Goal: Information Seeking & Learning: Learn about a topic

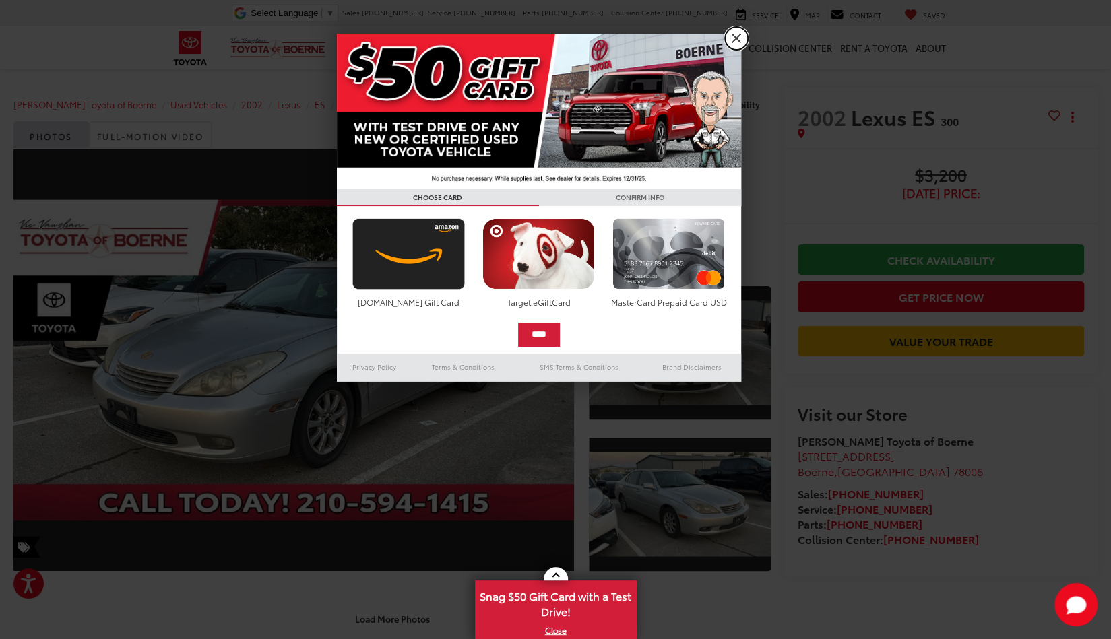
click at [738, 38] on link "X" at bounding box center [736, 38] width 23 height 23
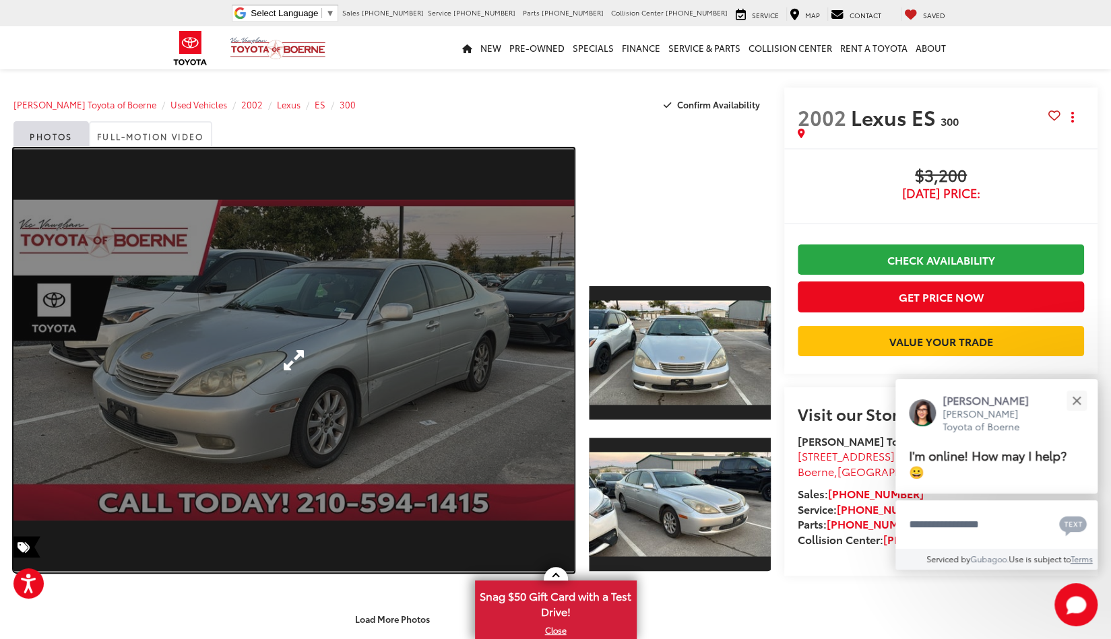
click at [366, 321] on link "Expand Photo 0" at bounding box center [293, 360] width 560 height 424
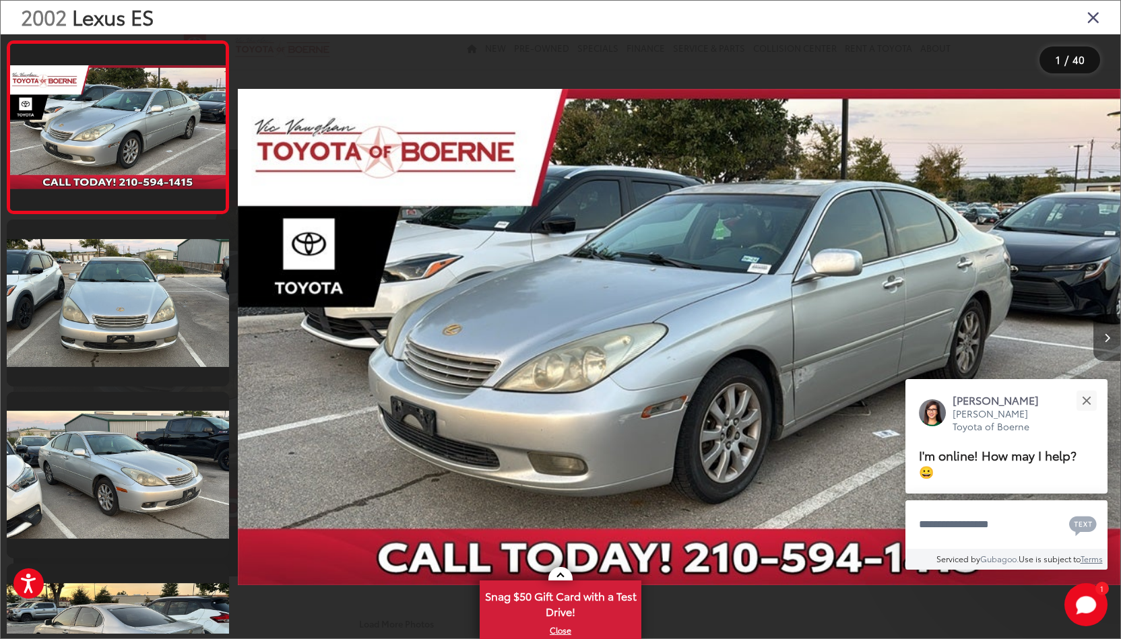
click at [1108, 339] on icon "Next image" at bounding box center [1107, 337] width 6 height 9
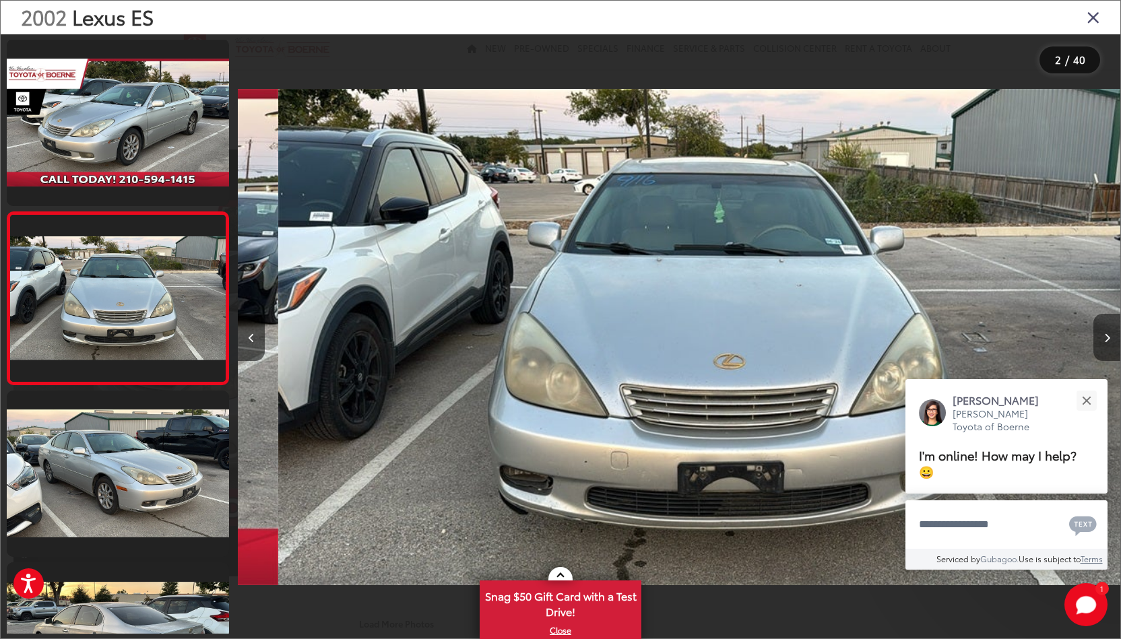
scroll to position [0, 883]
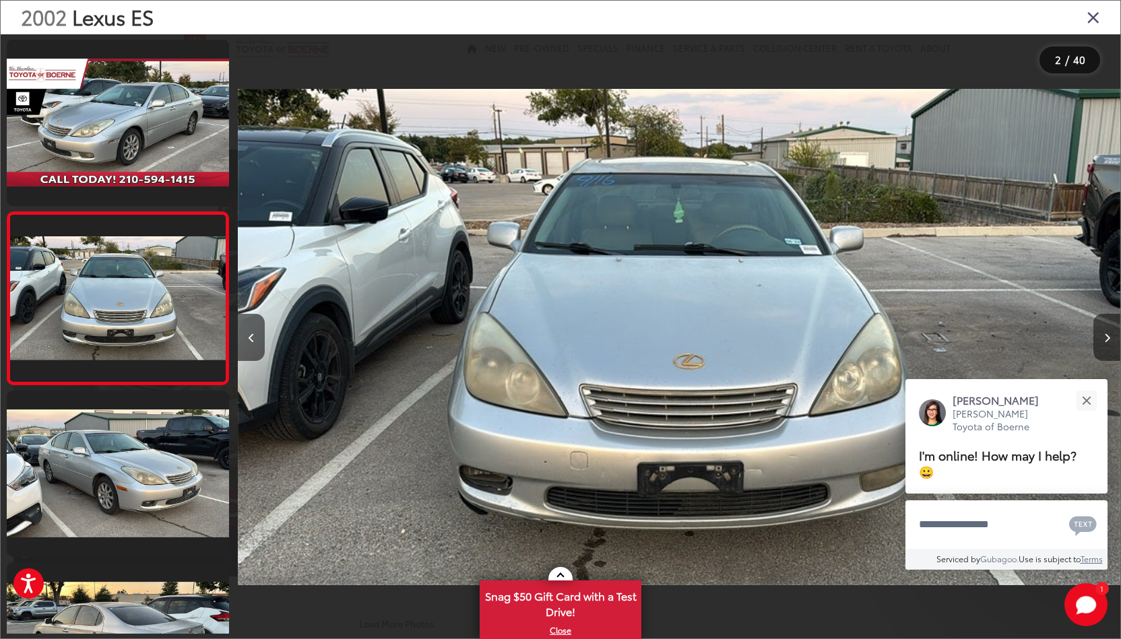
click at [1108, 339] on icon "Next image" at bounding box center [1107, 337] width 6 height 9
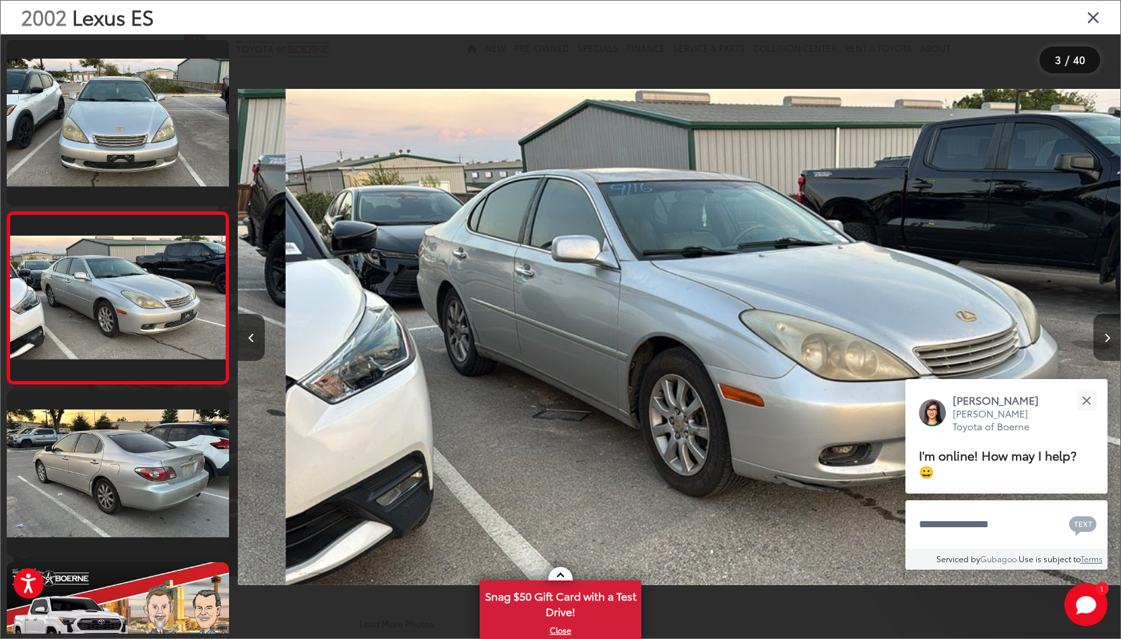
scroll to position [0, 1765]
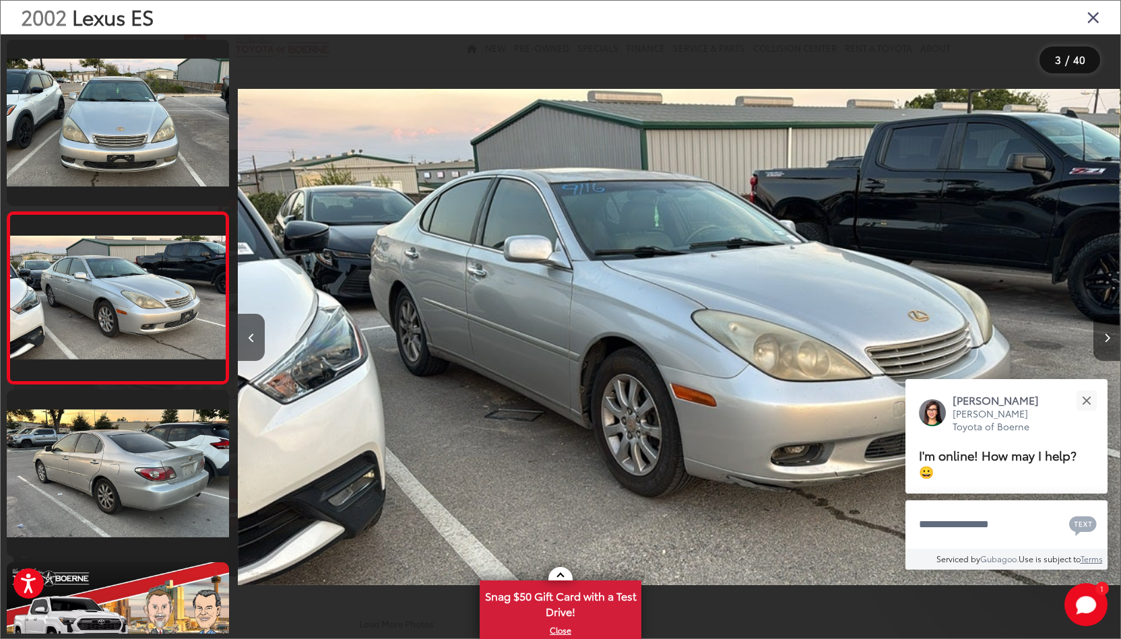
click at [1108, 339] on icon "Next image" at bounding box center [1107, 337] width 6 height 9
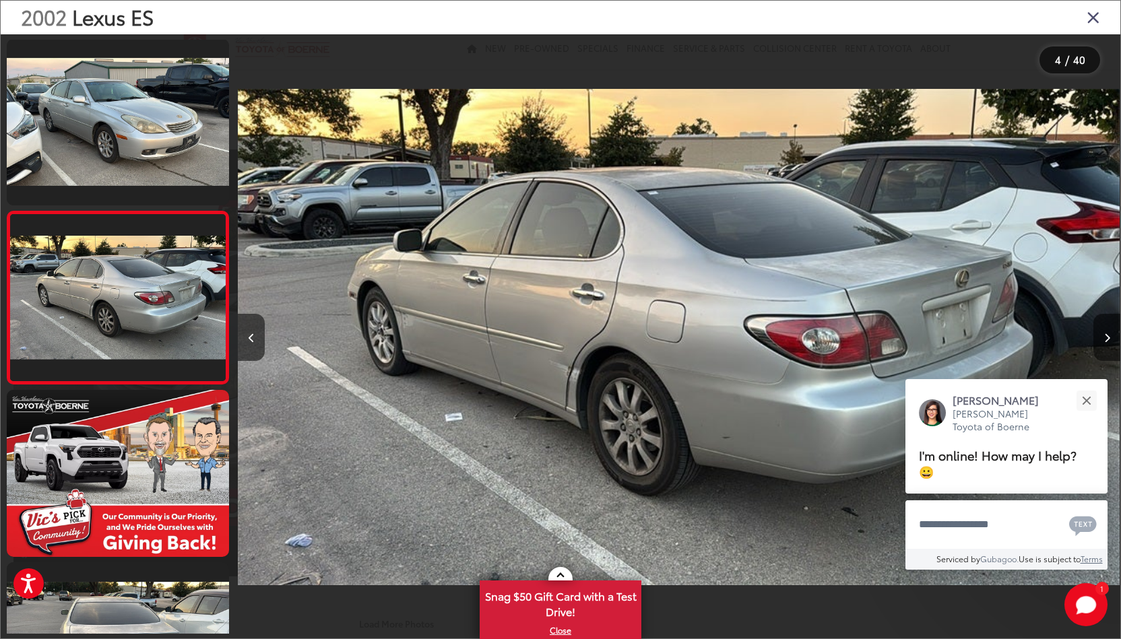
scroll to position [0, 2648]
click at [1108, 339] on icon "Next image" at bounding box center [1107, 337] width 6 height 9
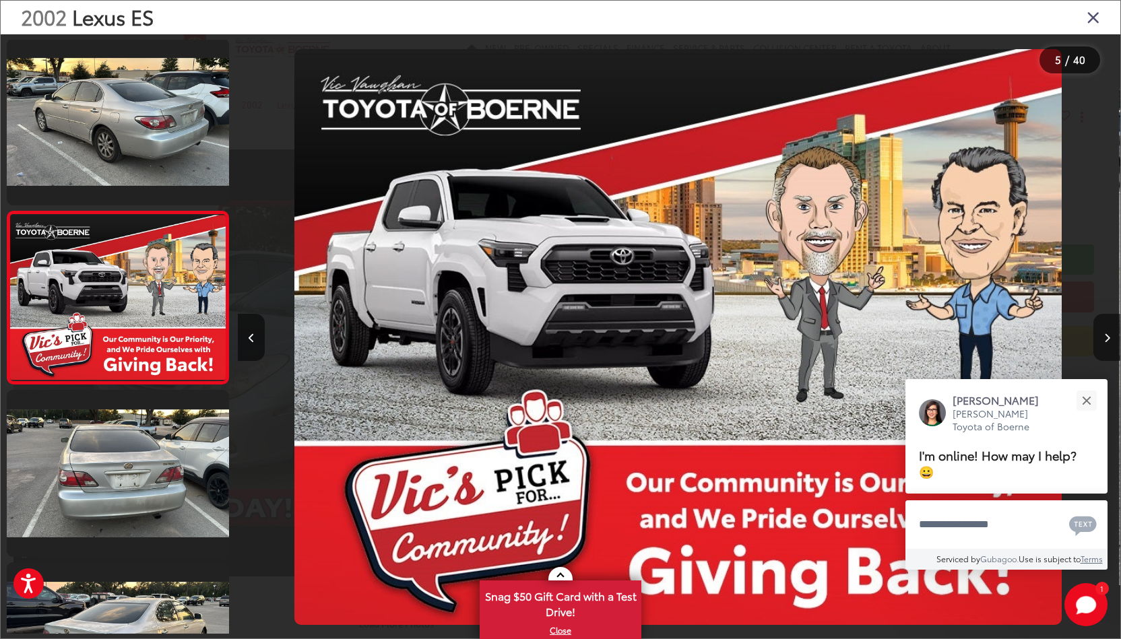
scroll to position [0, 3530]
click at [253, 331] on button "Previous image" at bounding box center [251, 337] width 27 height 47
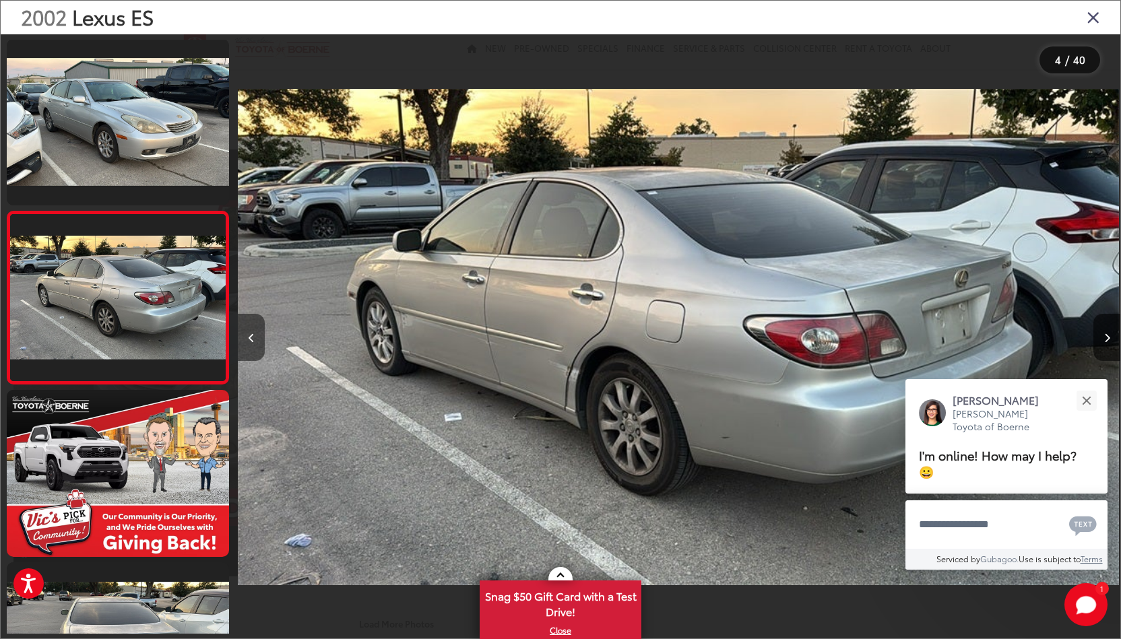
scroll to position [0, 2648]
click at [1108, 337] on icon "Next image" at bounding box center [1107, 337] width 6 height 9
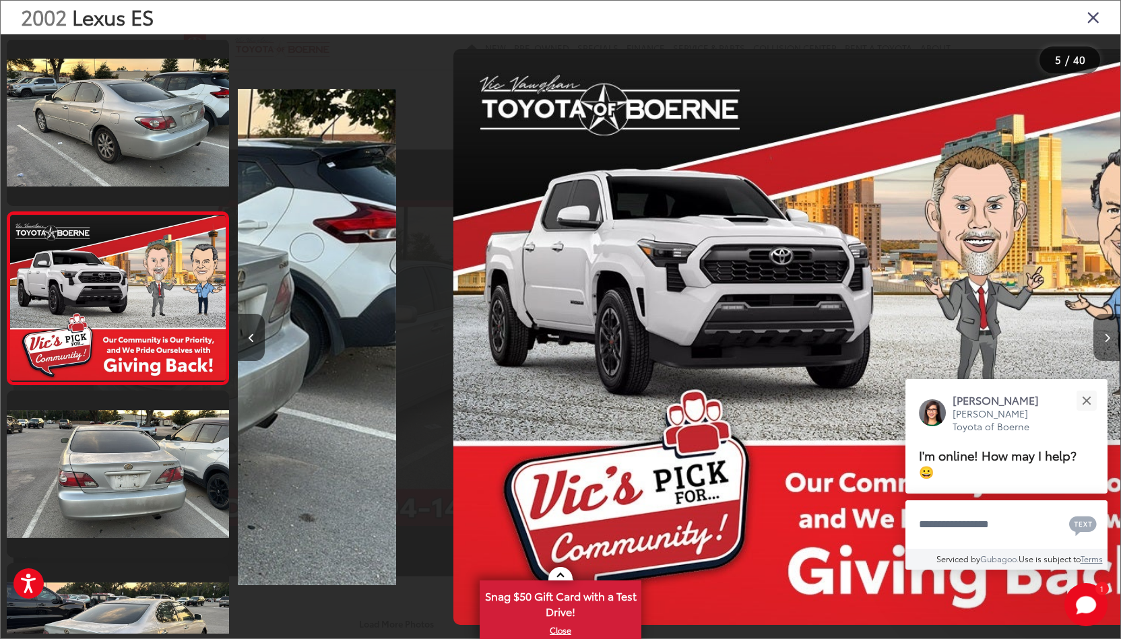
scroll to position [519, 0]
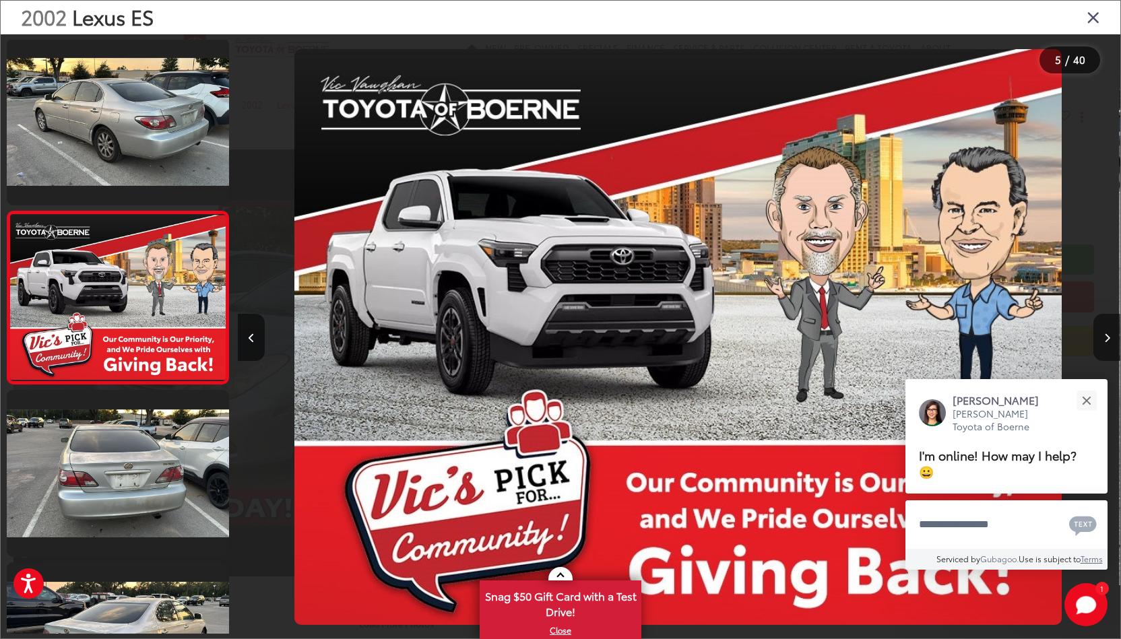
click at [1108, 337] on icon "Next image" at bounding box center [1107, 337] width 6 height 9
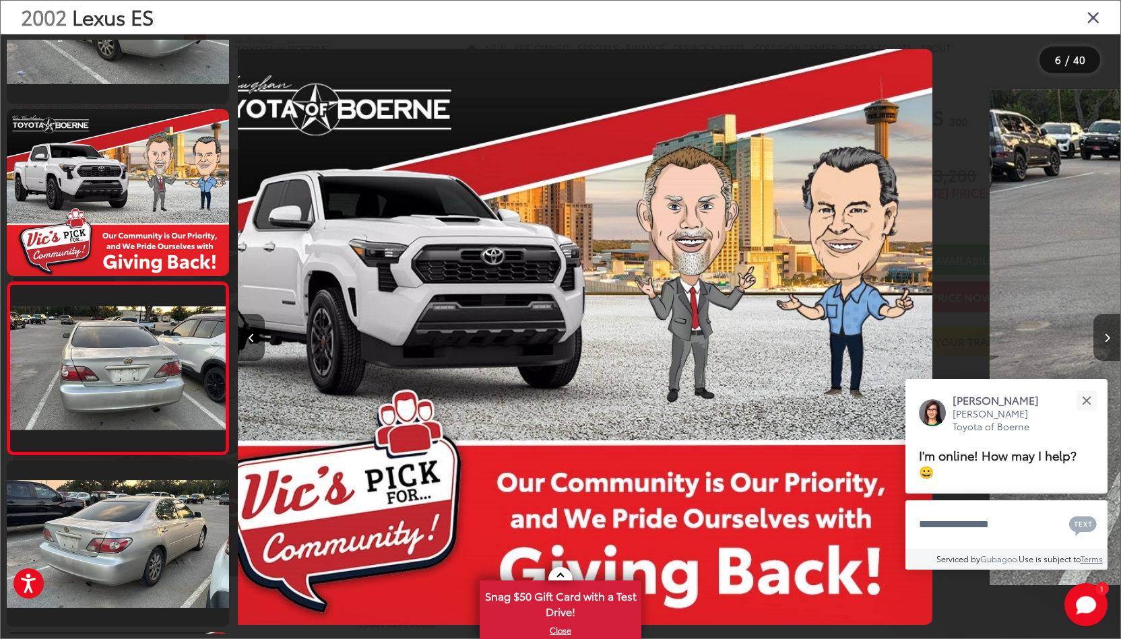
scroll to position [0, 0]
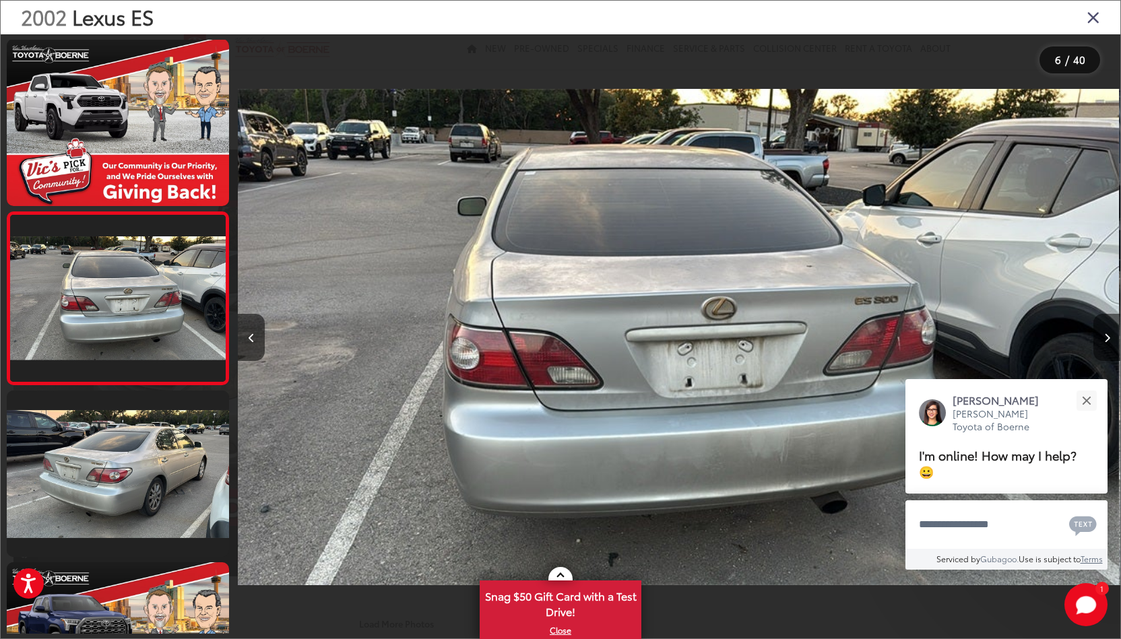
click at [1108, 337] on icon "Next image" at bounding box center [1107, 337] width 6 height 9
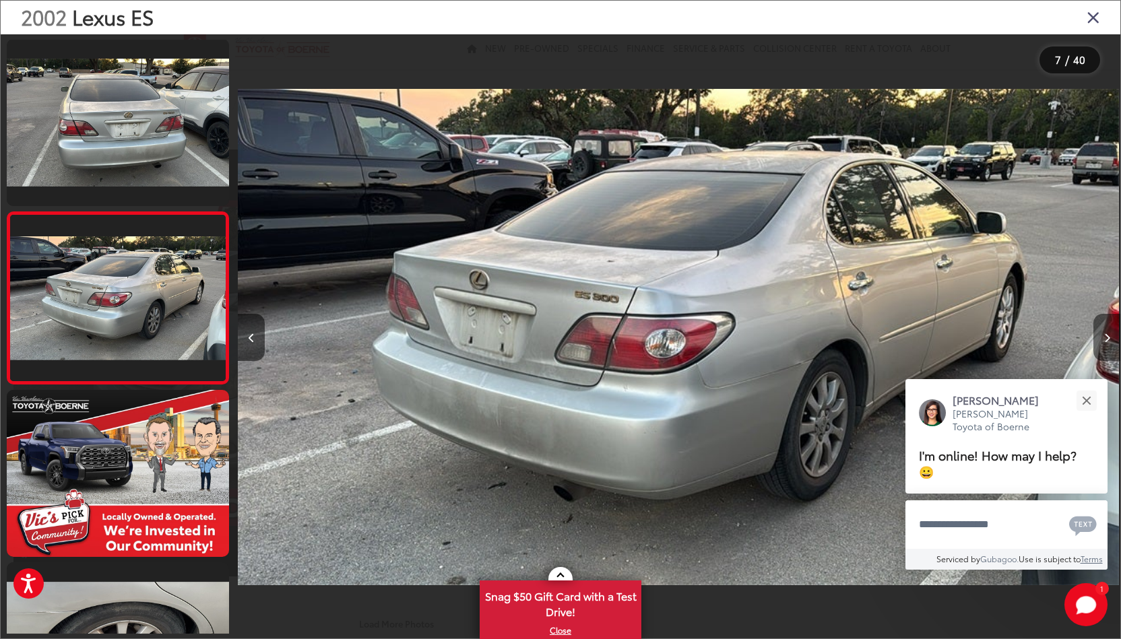
click at [1108, 337] on icon "Next image" at bounding box center [1107, 337] width 6 height 9
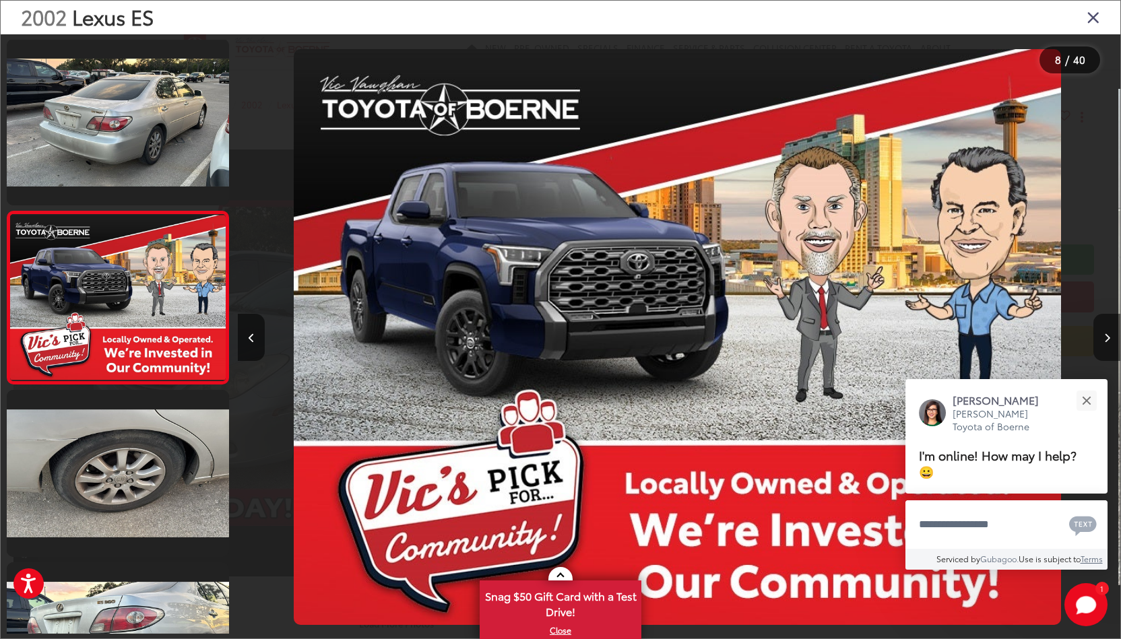
click at [1108, 337] on icon "Next image" at bounding box center [1107, 337] width 6 height 9
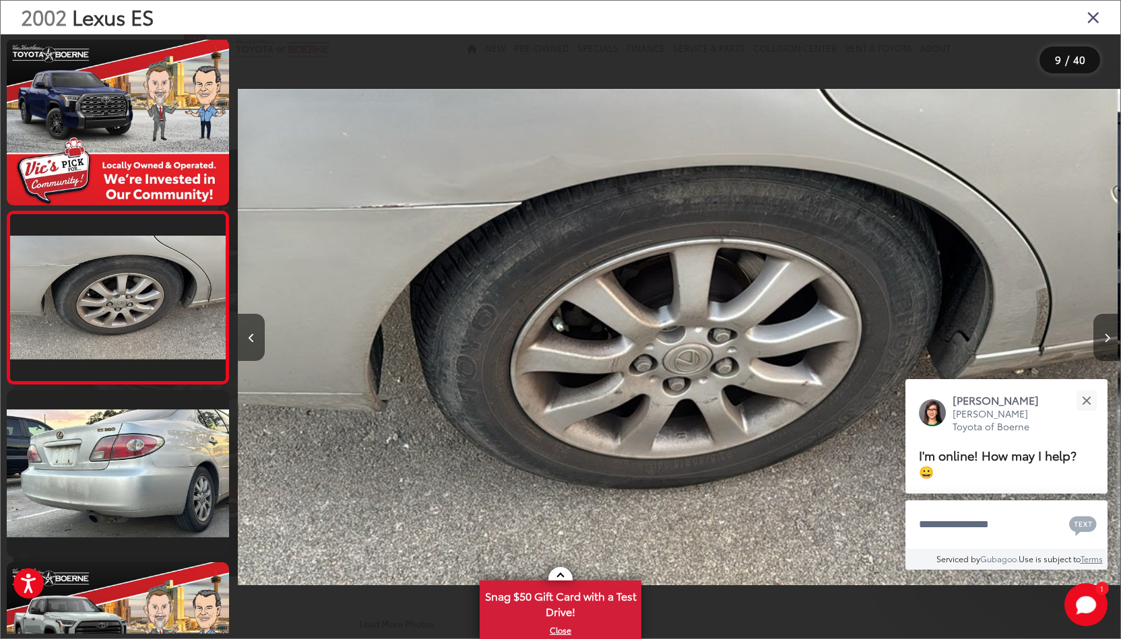
click at [1108, 337] on icon "Next image" at bounding box center [1107, 337] width 6 height 9
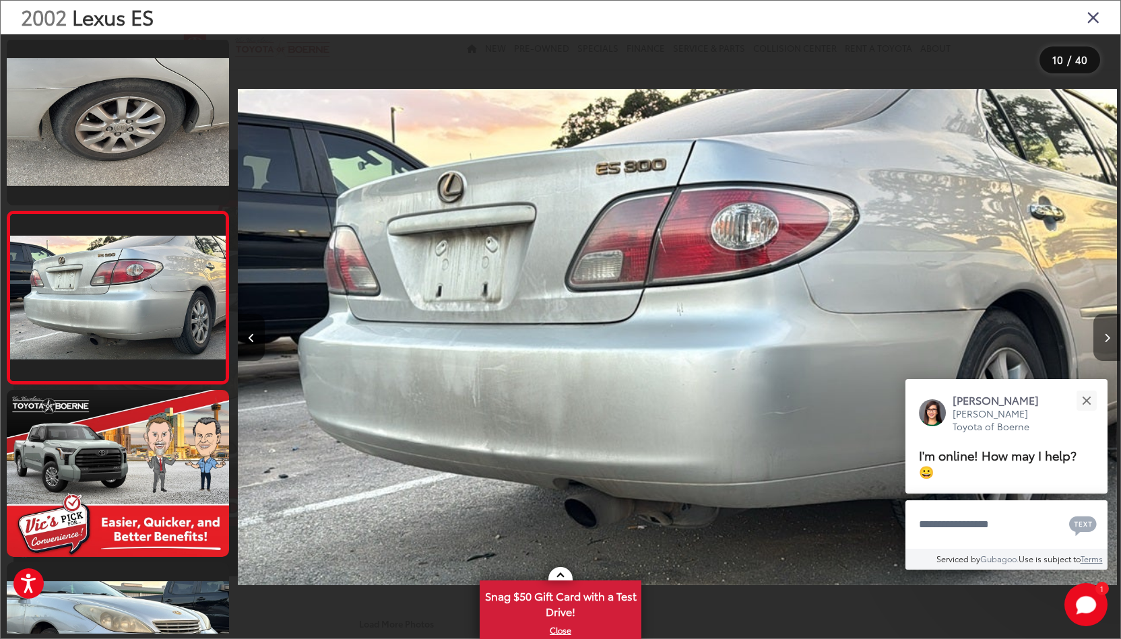
click at [1108, 337] on icon "Next image" at bounding box center [1107, 337] width 6 height 9
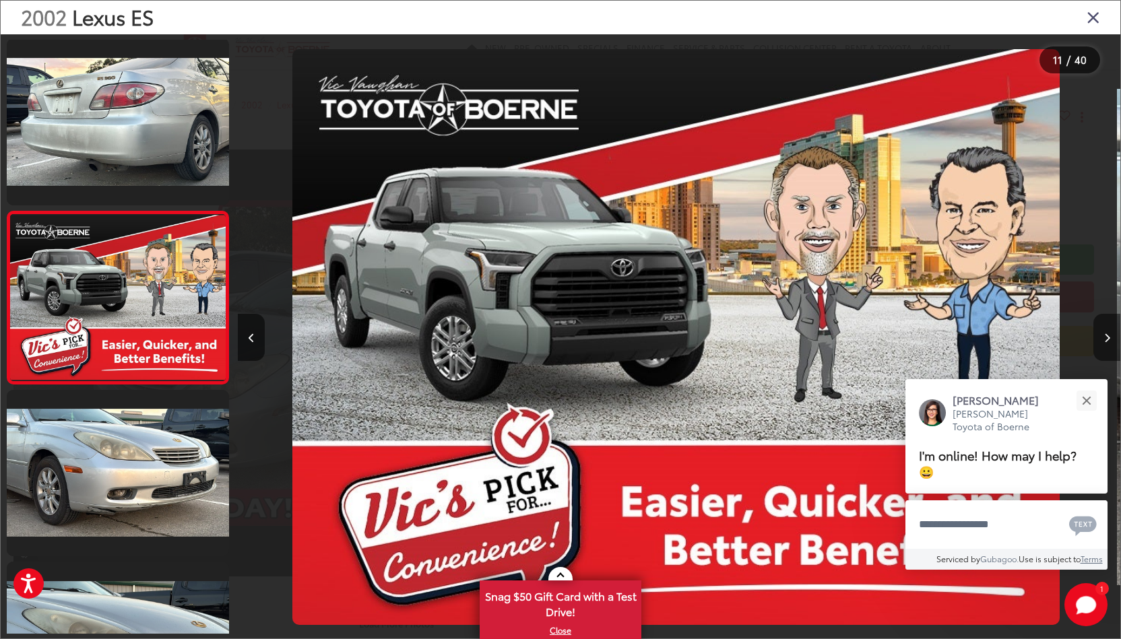
click at [1108, 337] on icon "Next image" at bounding box center [1107, 337] width 6 height 9
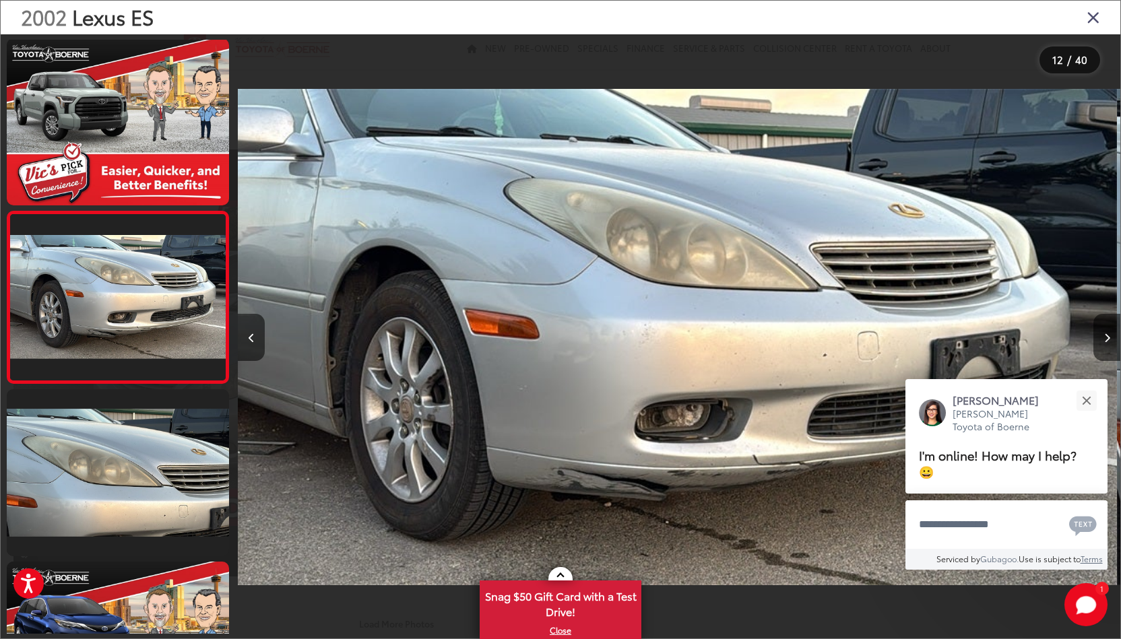
click at [1098, 15] on icon "Close gallery" at bounding box center [1093, 17] width 13 height 18
